Goal: Check status

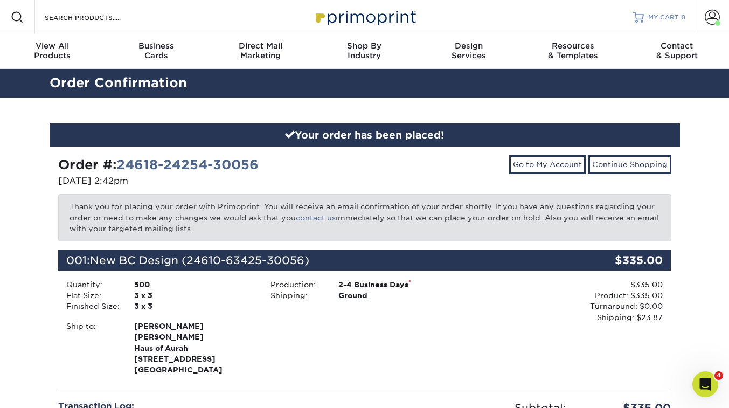
click at [666, 18] on span "MY CART" at bounding box center [663, 17] width 31 height 9
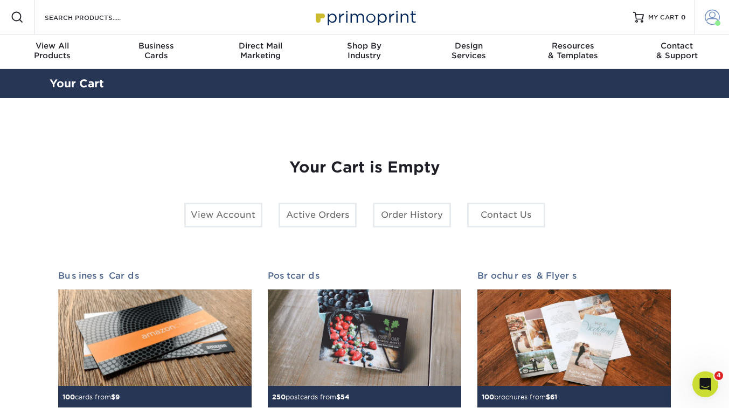
click at [711, 13] on span at bounding box center [711, 17] width 15 height 15
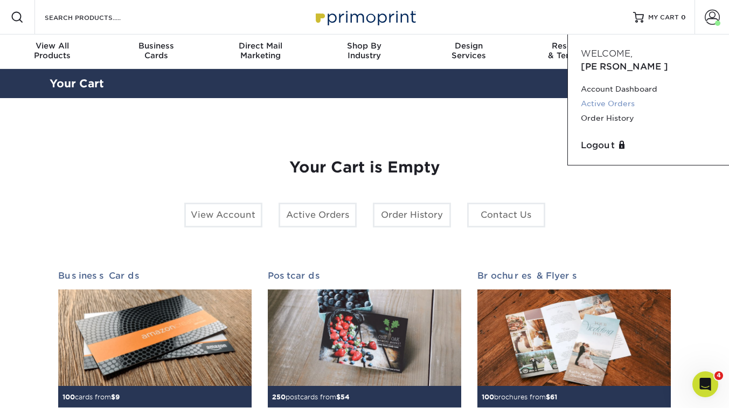
click at [621, 96] on link "Active Orders" at bounding box center [648, 103] width 135 height 15
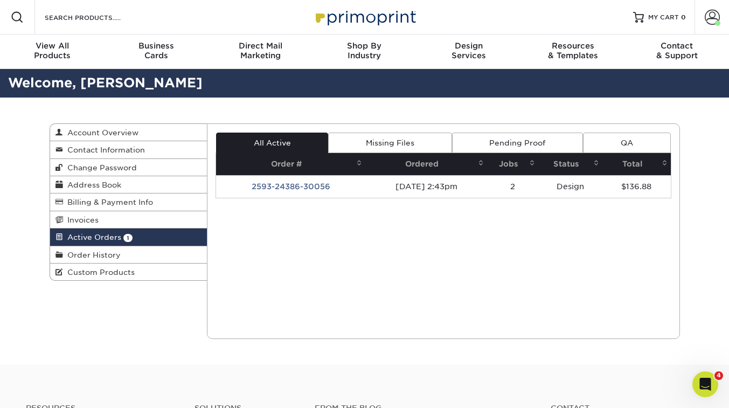
click at [134, 241] on link "Active Orders 1" at bounding box center [128, 236] width 157 height 17
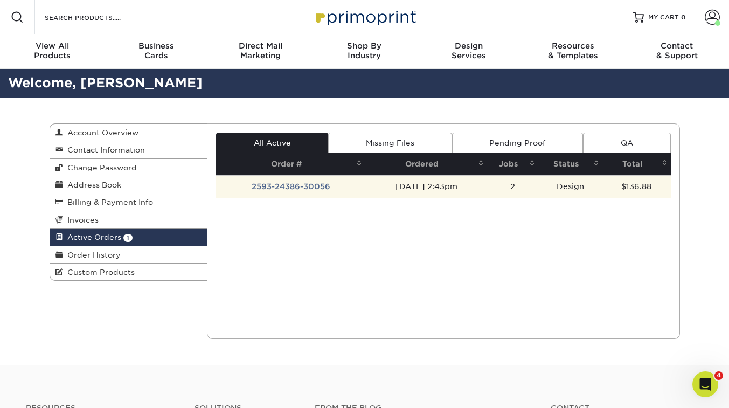
click at [291, 186] on td "2593-24386-30056" at bounding box center [290, 186] width 149 height 23
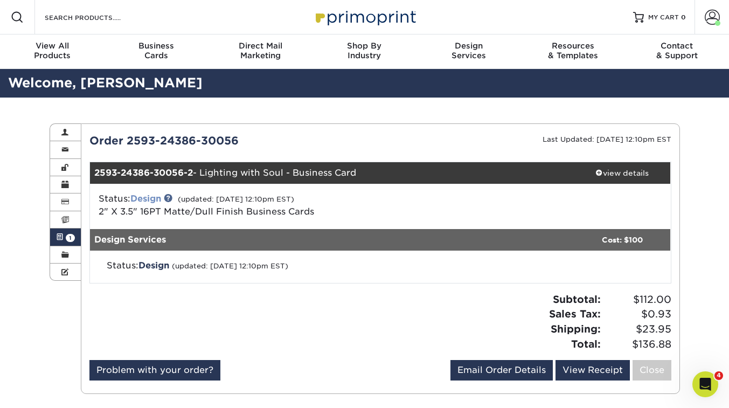
click at [150, 199] on link "Design" at bounding box center [145, 198] width 31 height 10
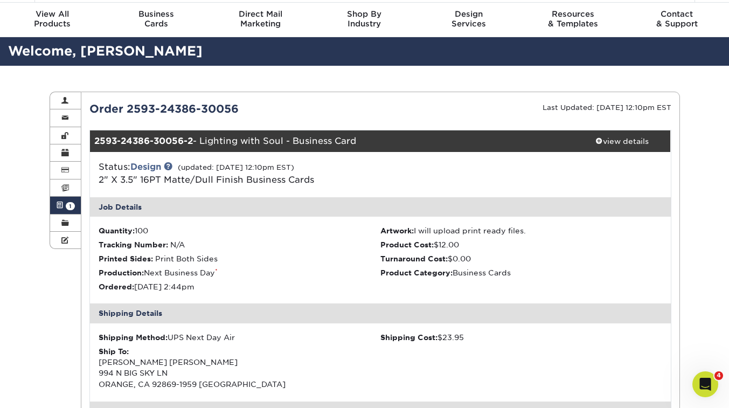
scroll to position [34, 0]
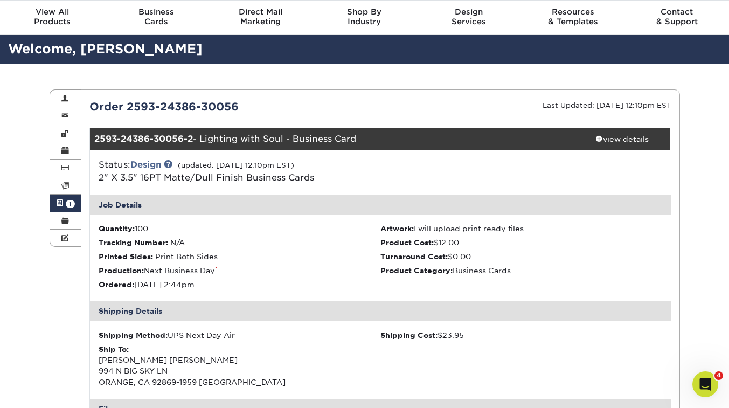
click at [70, 207] on span "1" at bounding box center [70, 204] width 9 height 8
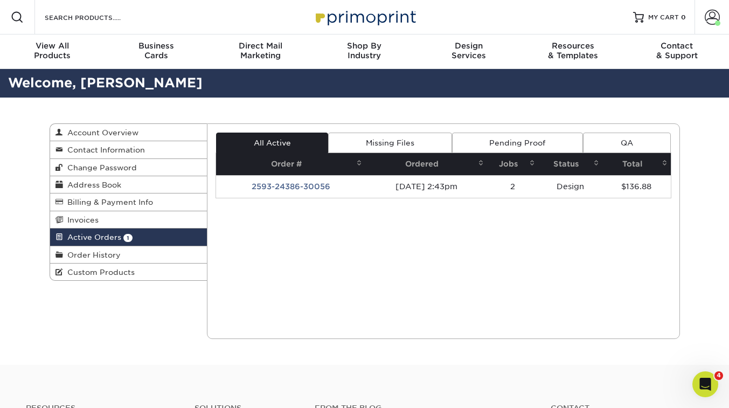
click at [528, 142] on link "Pending Proof" at bounding box center [517, 142] width 131 height 20
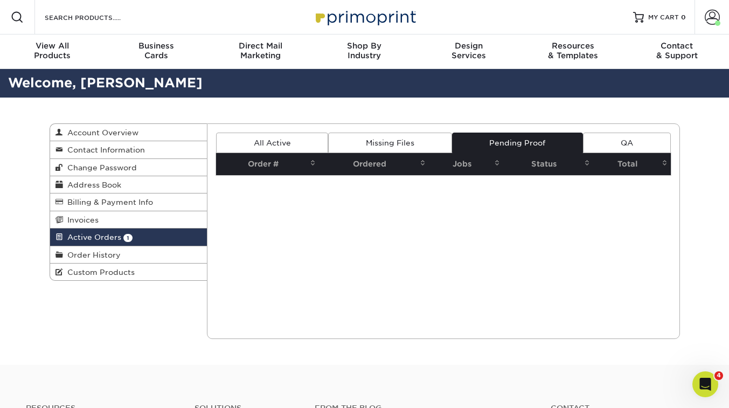
click at [418, 140] on link "Missing Files" at bounding box center [389, 142] width 123 height 20
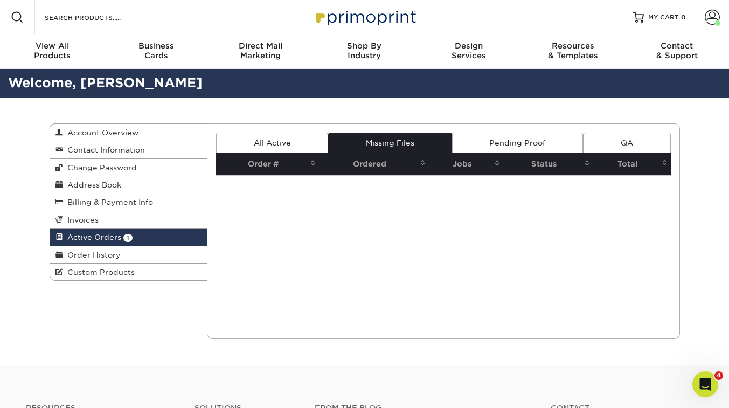
click at [300, 140] on link "All Active" at bounding box center [272, 142] width 112 height 20
